Goal: Navigation & Orientation: Understand site structure

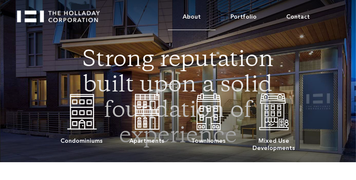
click at [200, 18] on link "About" at bounding box center [192, 17] width 48 height 26
click at [252, 16] on link "Portfolio" at bounding box center [244, 17] width 56 height 26
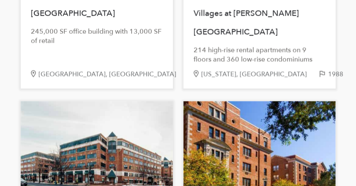
scroll to position [2156, 0]
